Goal: Information Seeking & Learning: Learn about a topic

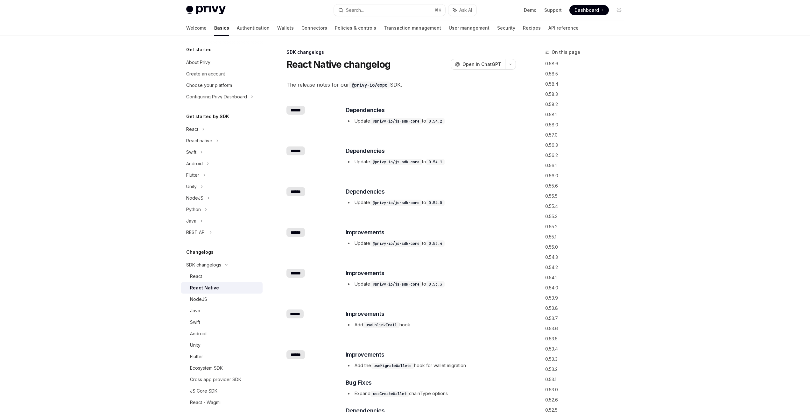
click at [492, 200] on li "Update @privy-io/js-sdk-core to 0.54.0" at bounding box center [430, 203] width 170 height 8
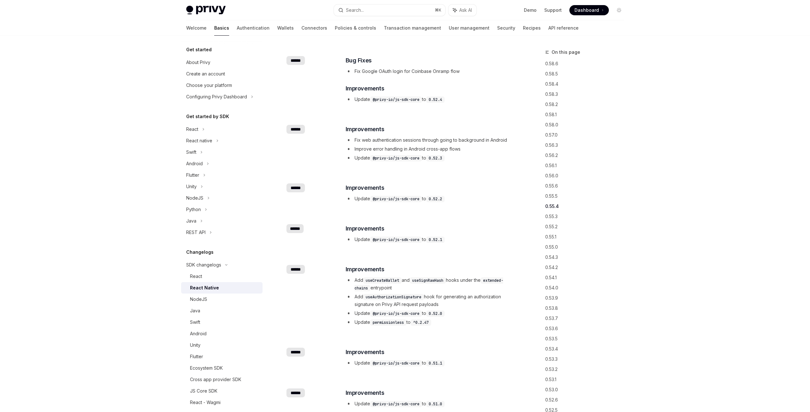
scroll to position [754, 0]
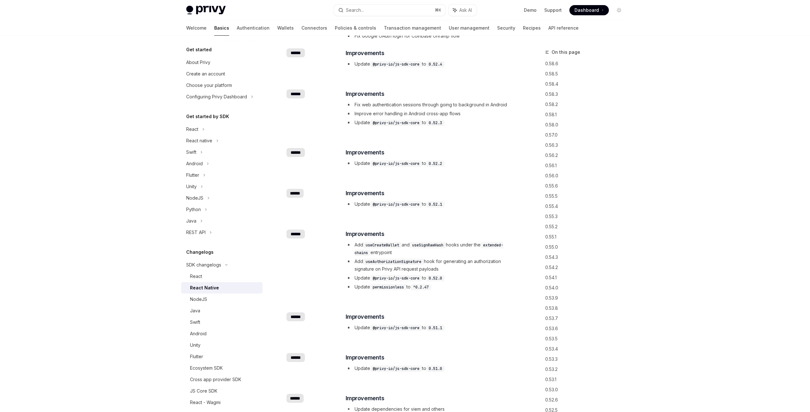
click at [396, 265] on li "Add useAuthorizationSignature hook for generating an authorization signature on…" at bounding box center [430, 264] width 170 height 15
click at [396, 263] on code "useAuthorizationSignature" at bounding box center [393, 261] width 61 height 6
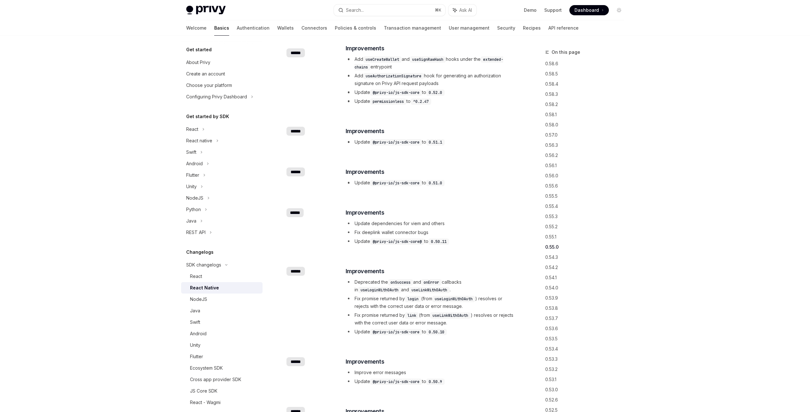
scroll to position [941, 0]
click at [397, 281] on code "onSuccess" at bounding box center [400, 280] width 25 height 6
click at [464, 286] on li "Deprecated the onSuccess and onError callbacks in useLoginWithOAuth and useLink…" at bounding box center [430, 283] width 170 height 15
click at [416, 287] on code "useLinkWithOAuth" at bounding box center [429, 288] width 41 height 6
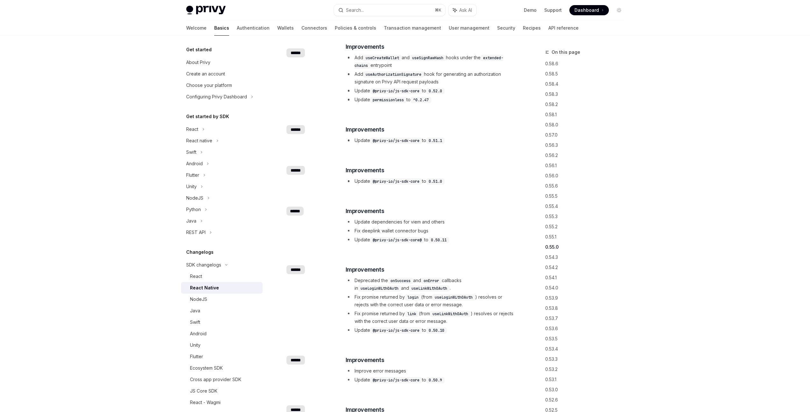
click at [416, 287] on code "useLinkWithOAuth" at bounding box center [429, 288] width 41 height 6
click at [373, 286] on code "useLoginWithOAuth" at bounding box center [379, 288] width 43 height 6
copy code "useLoginWithOAuth"
click at [467, 280] on li "Deprecated the onSuccess and onError callbacks in useLoginWithOAuth and useLink…" at bounding box center [430, 283] width 170 height 15
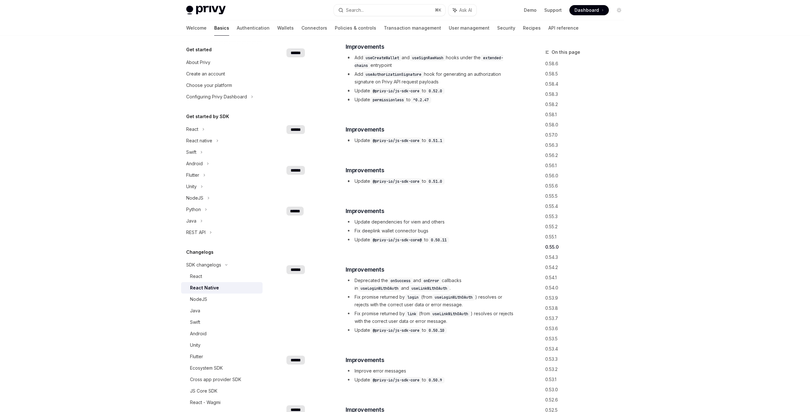
click at [385, 287] on code "useLoginWithOAuth" at bounding box center [379, 288] width 43 height 6
click at [375, 290] on code "useLoginWithOAuth" at bounding box center [379, 288] width 43 height 6
copy code "useLoginWithOAuth"
click at [399, 298] on li "Fix promise returned by login (from useLoginWithOAuth ) resolves or rejects wit…" at bounding box center [430, 300] width 170 height 15
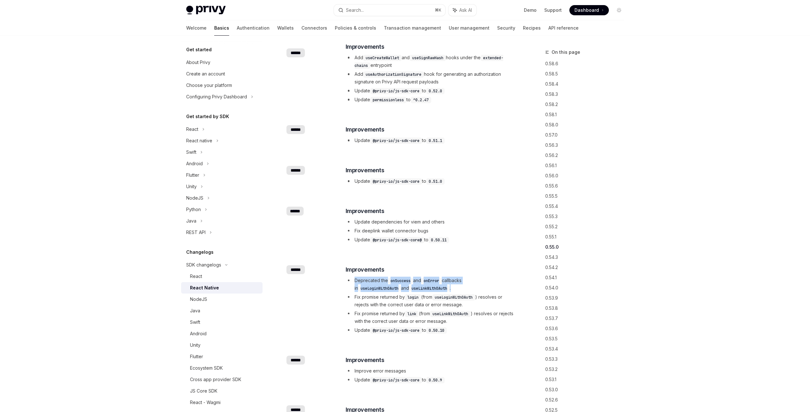
drag, startPoint x: 463, startPoint y: 289, endPoint x: 337, endPoint y: 282, distance: 126.1
click at [337, 282] on div "​ ****** ​ Improvements Deprecated the onSuccess and onError callbacks in useLo…" at bounding box center [400, 300] width 229 height 90
copy li "Deprecated the onSuccess and onError callbacks in useLoginWithOAuth and useLink…"
click at [464, 291] on li "Deprecated the onSuccess and onError callbacks in useLoginWithOAuth and useLink…" at bounding box center [430, 283] width 170 height 15
click at [439, 287] on code "useLinkWithOAuth" at bounding box center [429, 288] width 41 height 6
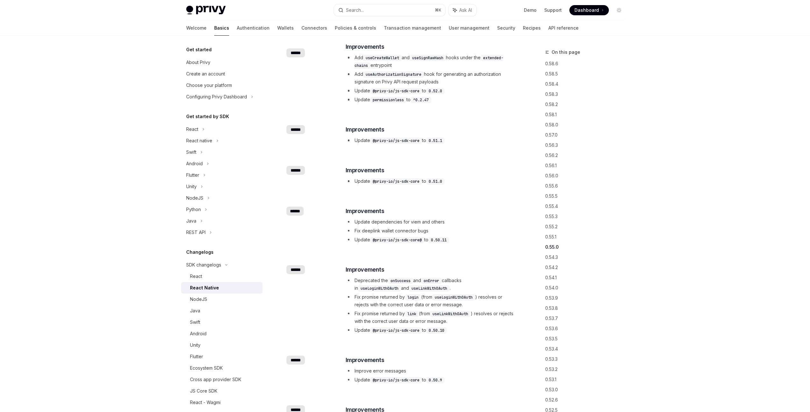
click at [439, 287] on code "useLinkWithOAuth" at bounding box center [429, 288] width 41 height 6
copy code "useLinkWithOAuth"
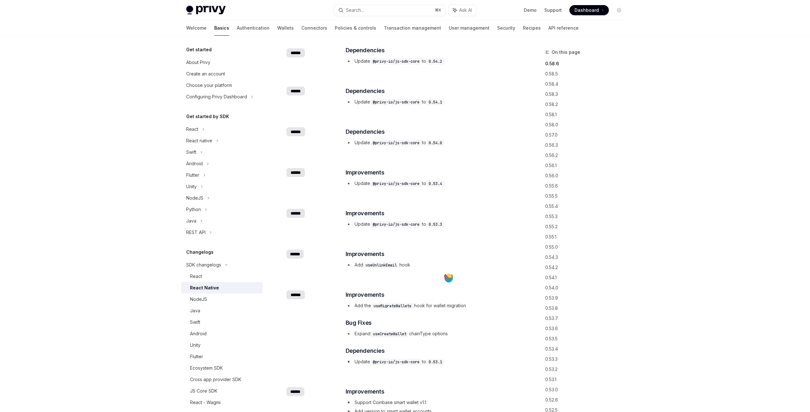
scroll to position [61, 0]
click at [386, 265] on code "useUnlinkEmail" at bounding box center [381, 264] width 36 height 6
click at [380, 264] on code "useUnlinkEmail" at bounding box center [381, 264] width 36 height 6
copy code "useUnlinkEmail"
